Goal: Task Accomplishment & Management: Use online tool/utility

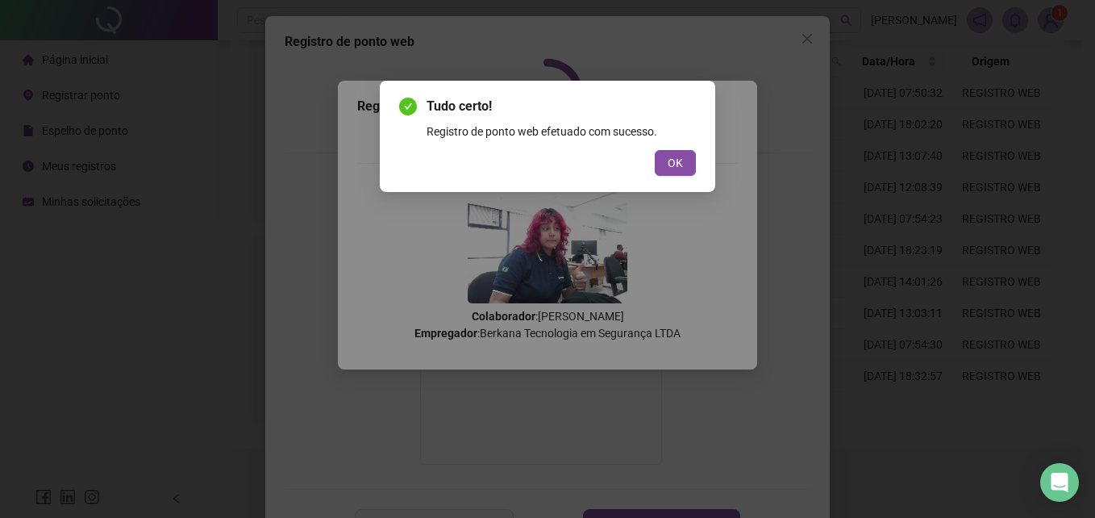
scroll to position [59, 0]
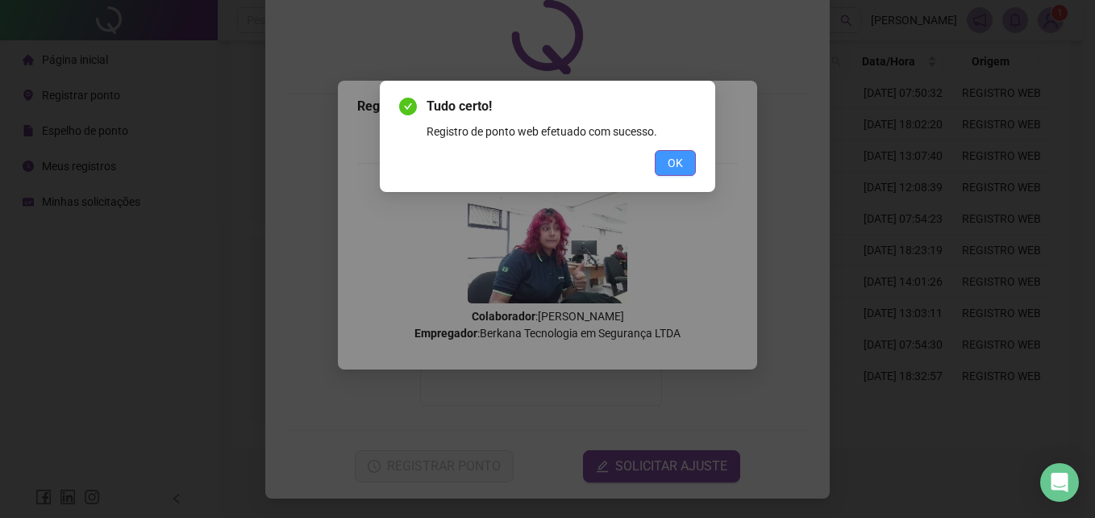
click at [681, 169] on span "OK" at bounding box center [675, 163] width 15 height 18
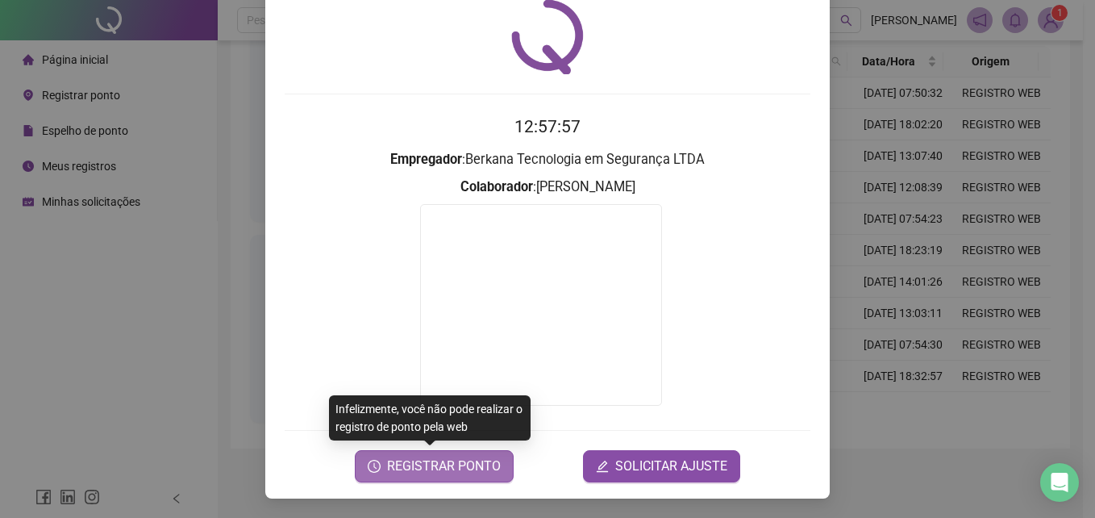
click at [449, 459] on span "REGISTRAR PONTO" at bounding box center [444, 465] width 114 height 19
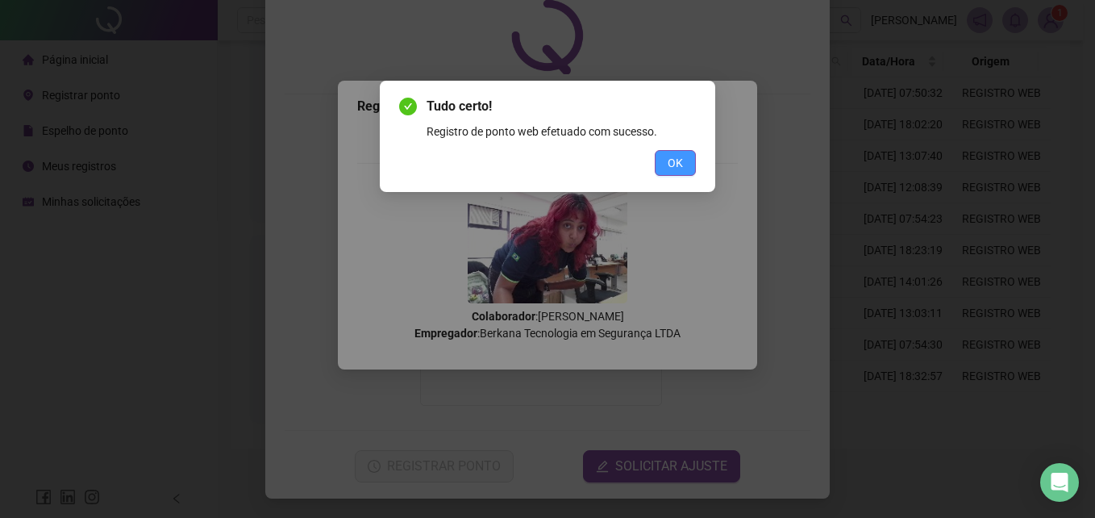
click at [683, 170] on button "OK" at bounding box center [675, 163] width 41 height 26
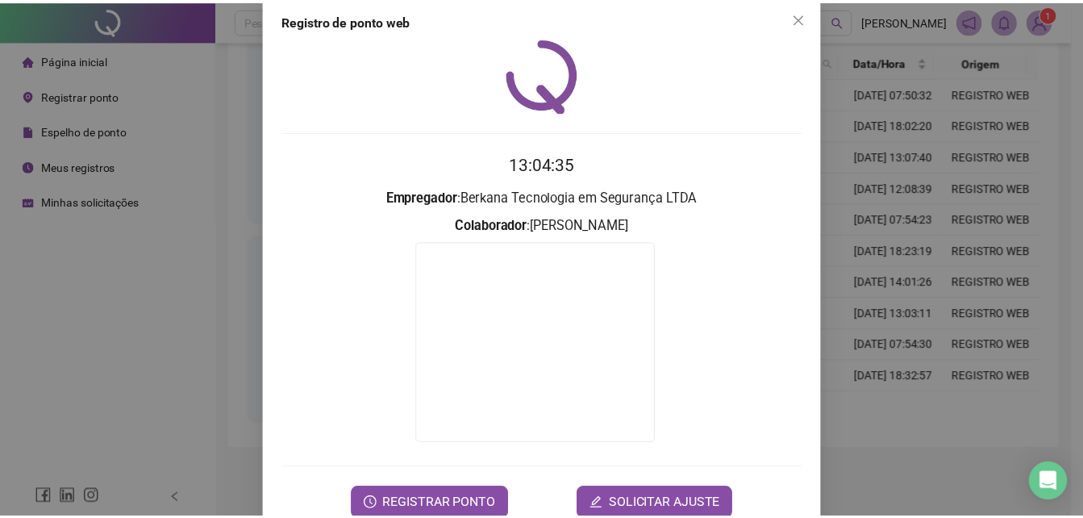
scroll to position [0, 0]
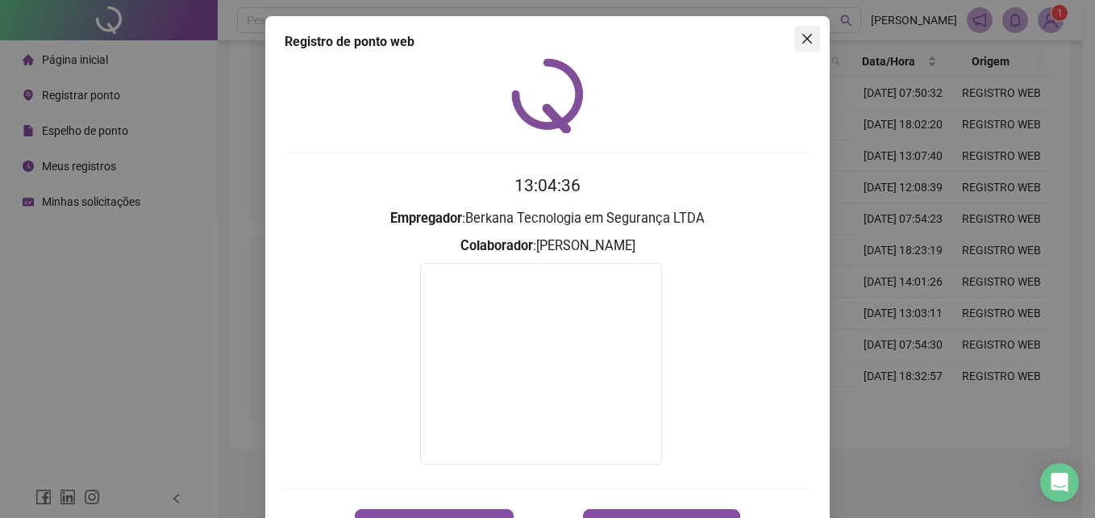
click at [802, 40] on icon "close" at bounding box center [807, 39] width 10 height 10
